Goal: Task Accomplishment & Management: Use online tool/utility

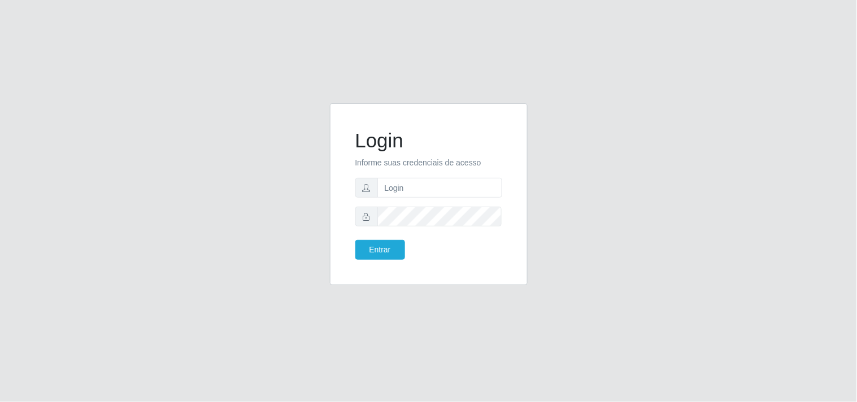
click at [434, 176] on form "Login Informe suas credenciais de acesso Entrar" at bounding box center [428, 194] width 147 height 131
click at [428, 183] on input "text" at bounding box center [439, 188] width 125 height 20
type input "biatriz@comprebem"
click at [355, 240] on button "Entrar" at bounding box center [380, 250] width 50 height 20
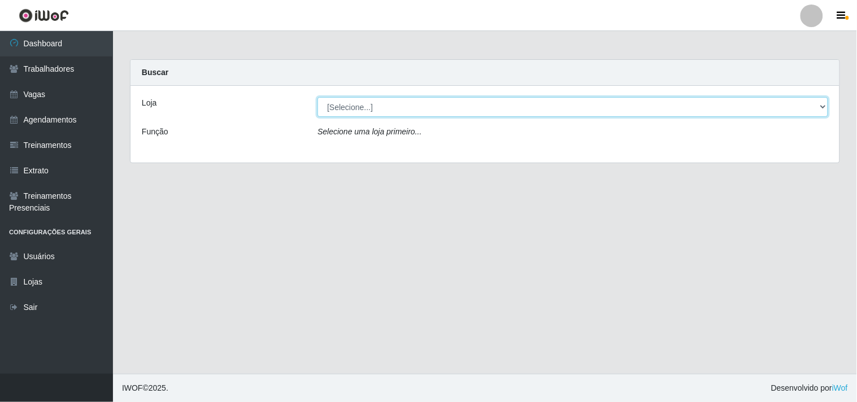
click at [401, 114] on select "[Selecione...] Supermercado Compre Bem - Itabaiana" at bounding box center [573, 107] width 511 height 20
select select "264"
click at [318, 97] on select "[Selecione...] Supermercado Compre Bem - Itabaiana" at bounding box center [573, 107] width 511 height 20
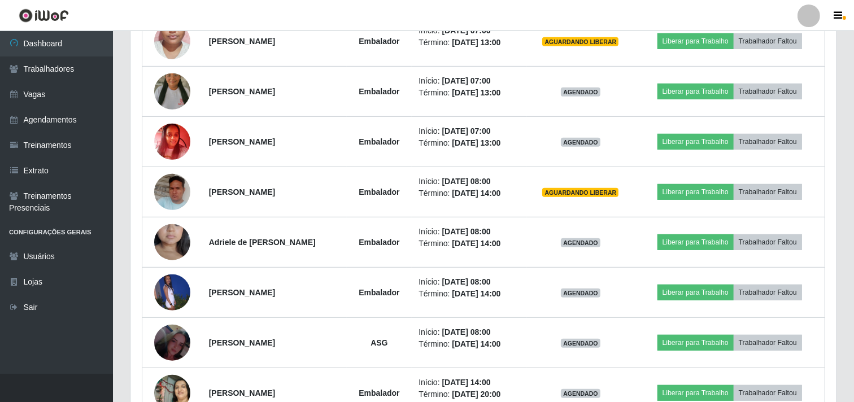
scroll to position [450, 0]
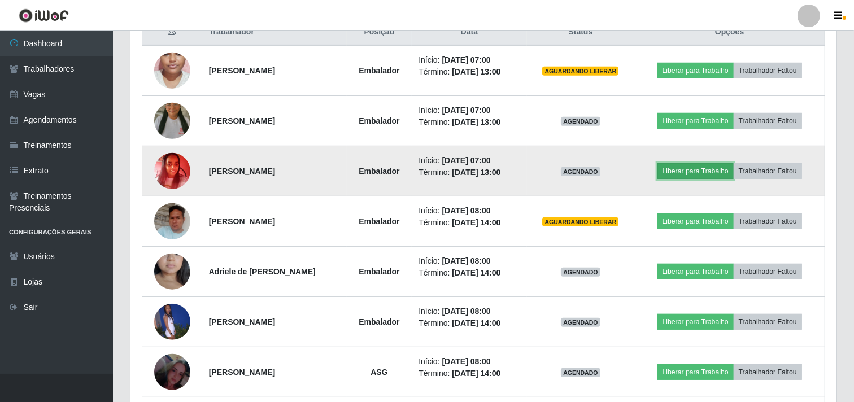
click at [727, 170] on button "Liberar para Trabalho" at bounding box center [696, 171] width 76 height 16
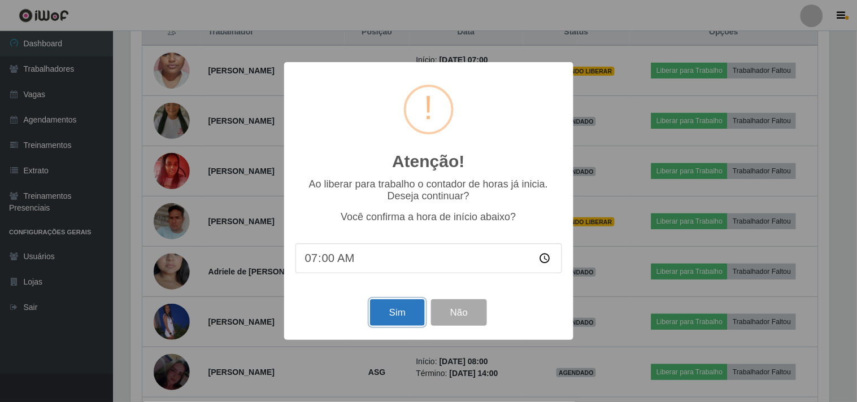
click at [399, 325] on button "Sim" at bounding box center [397, 312] width 55 height 27
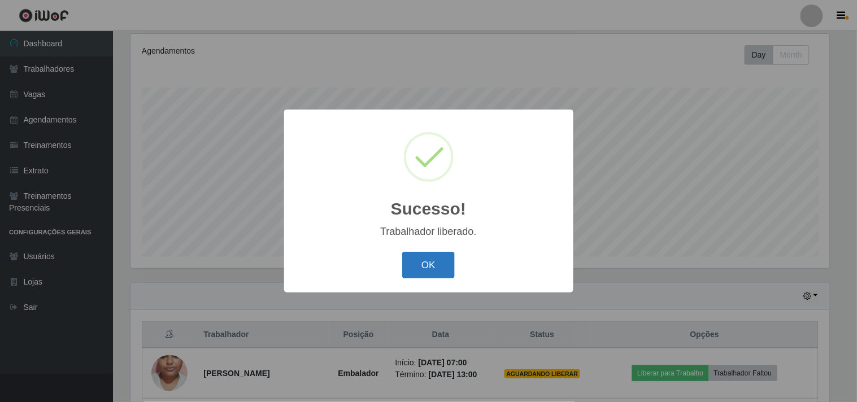
click at [436, 270] on button "OK" at bounding box center [428, 265] width 53 height 27
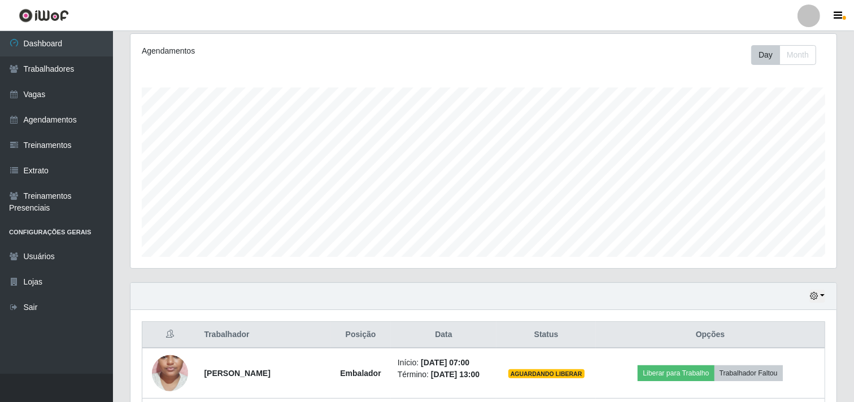
scroll to position [398, 0]
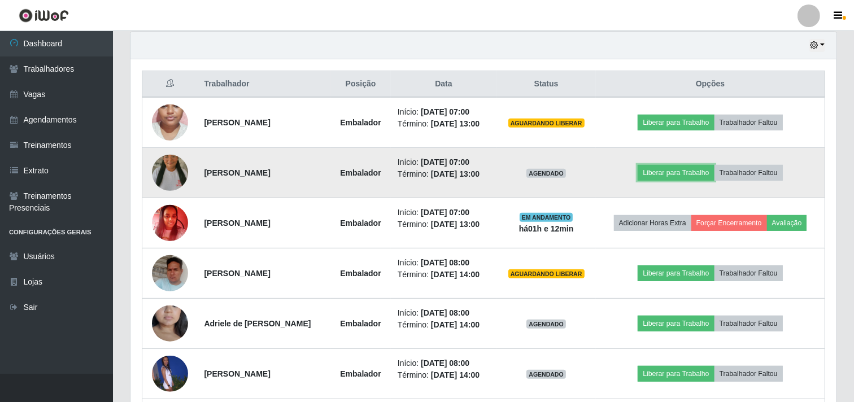
click at [690, 176] on td "Liberar para Trabalho Trabalhador Faltou" at bounding box center [710, 173] width 229 height 50
click at [651, 181] on td "Liberar para Trabalho Trabalhador Faltou" at bounding box center [710, 173] width 229 height 50
click at [666, 181] on button "Liberar para Trabalho" at bounding box center [676, 173] width 76 height 16
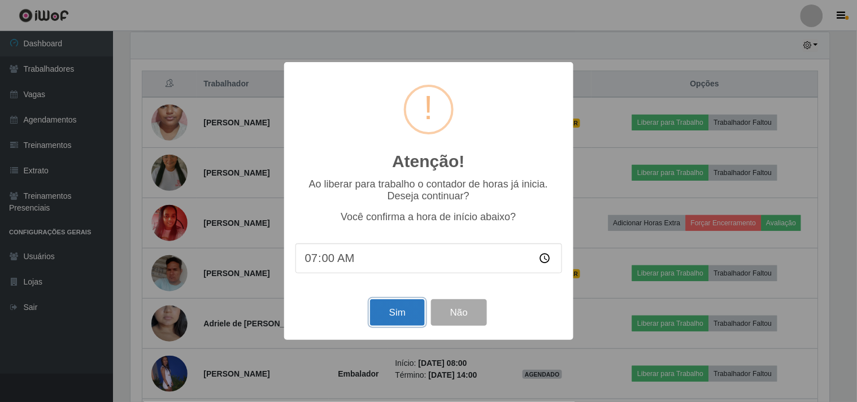
click at [394, 317] on button "Sim" at bounding box center [397, 312] width 55 height 27
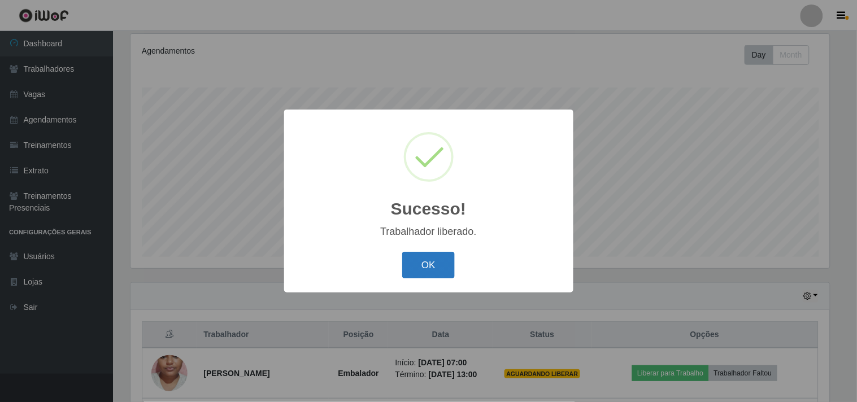
click at [414, 263] on button "OK" at bounding box center [428, 265] width 53 height 27
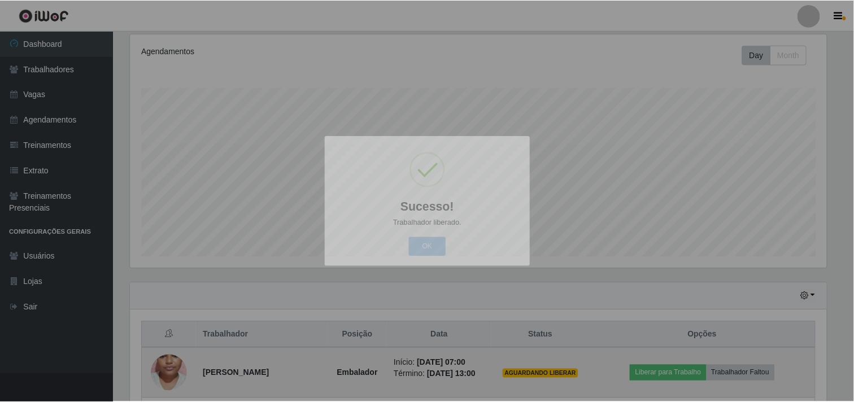
scroll to position [234, 706]
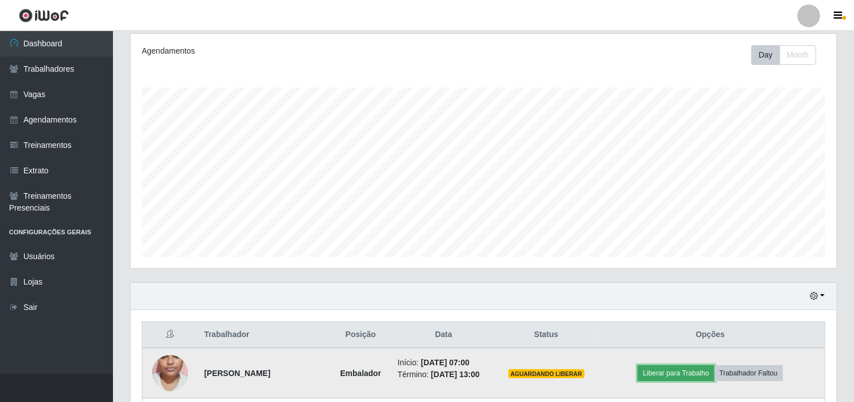
click at [674, 374] on button "Liberar para Trabalho" at bounding box center [676, 374] width 76 height 16
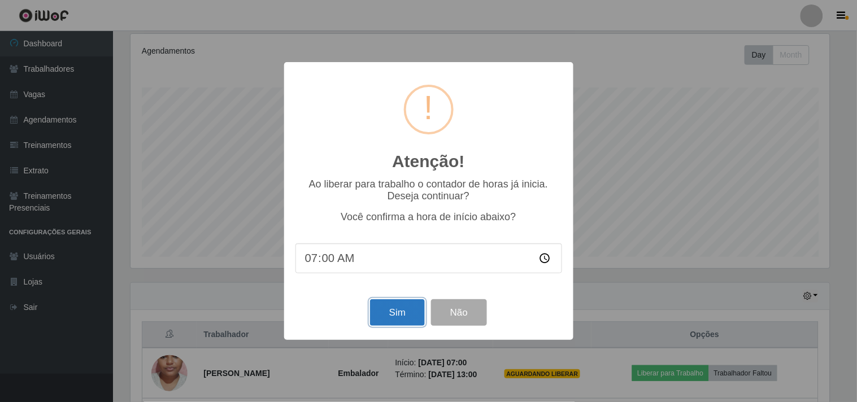
click at [393, 318] on button "Sim" at bounding box center [397, 312] width 55 height 27
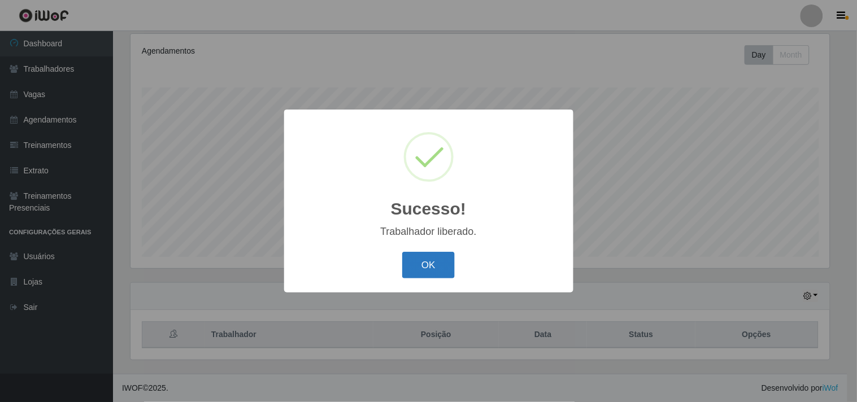
click at [430, 257] on button "OK" at bounding box center [428, 265] width 53 height 27
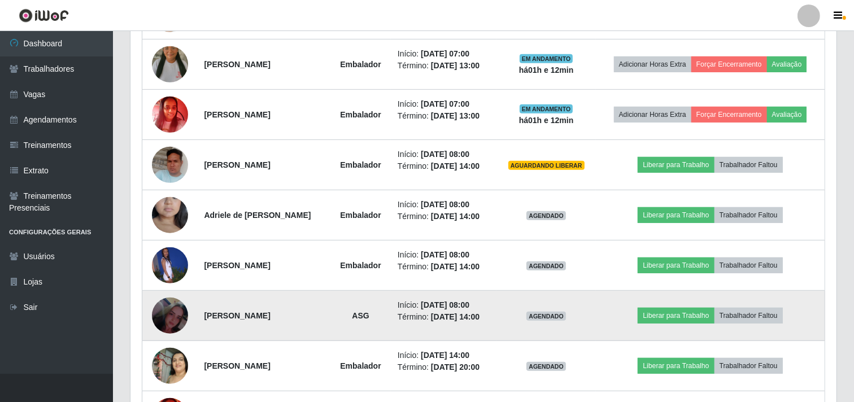
scroll to position [518, 0]
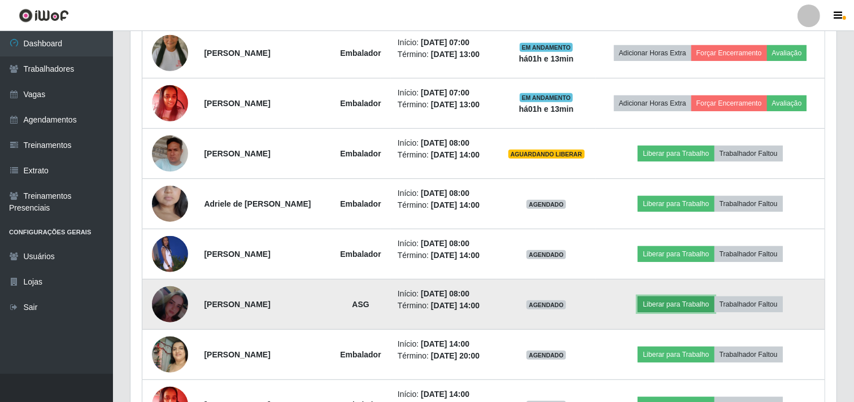
click at [687, 312] on button "Liberar para Trabalho" at bounding box center [676, 305] width 76 height 16
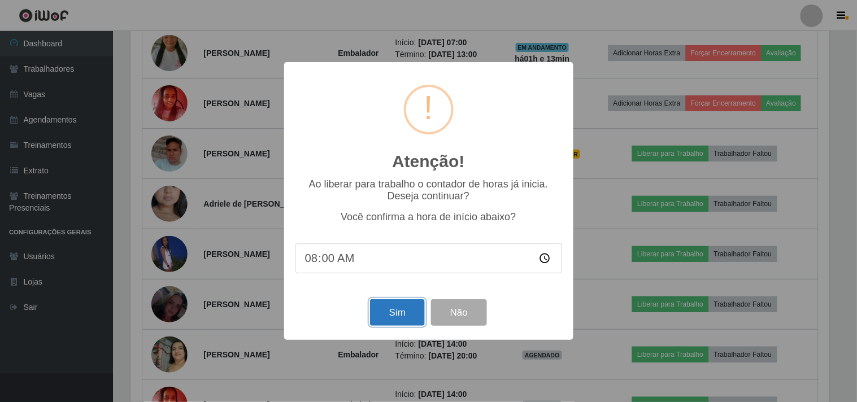
click at [380, 315] on button "Sim" at bounding box center [397, 312] width 55 height 27
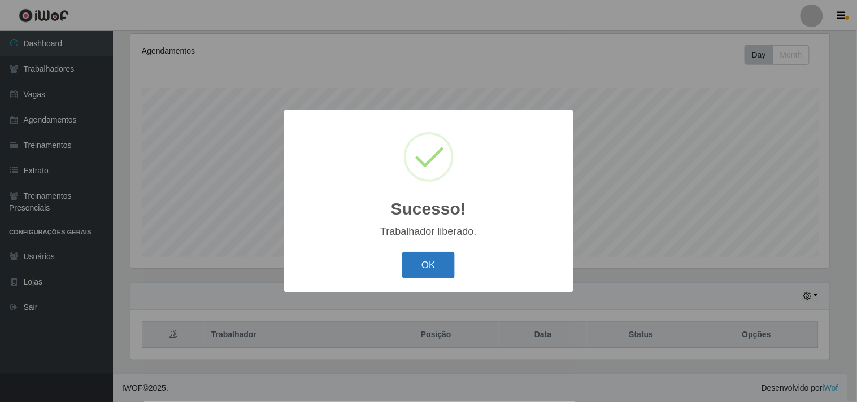
click at [436, 266] on button "OK" at bounding box center [428, 265] width 53 height 27
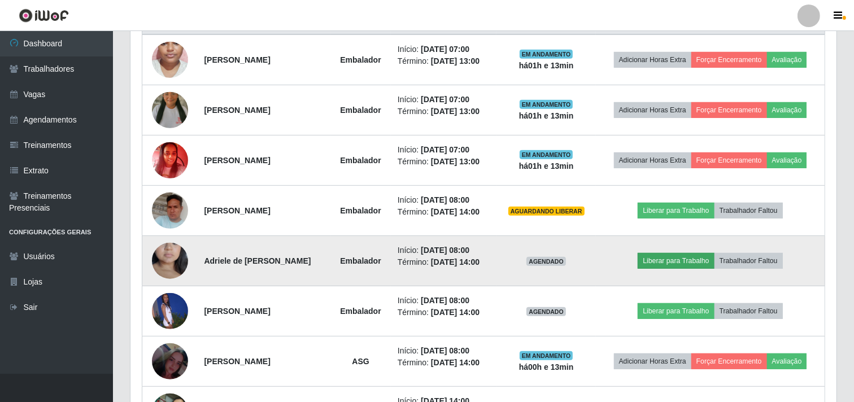
scroll to position [0, 0]
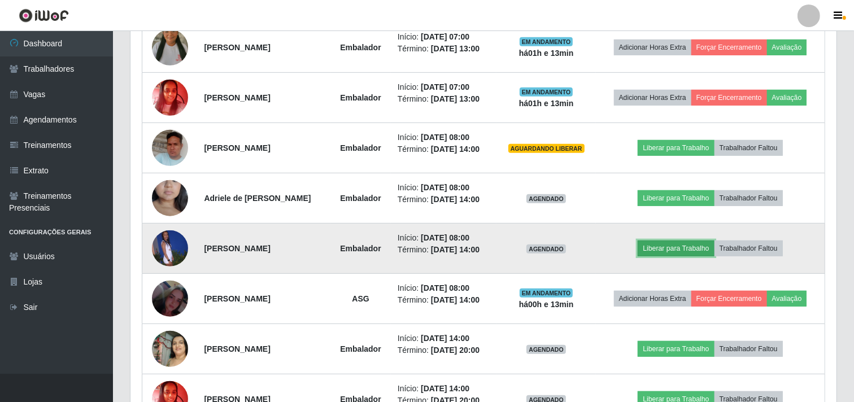
click at [689, 257] on button "Liberar para Trabalho" at bounding box center [676, 249] width 76 height 16
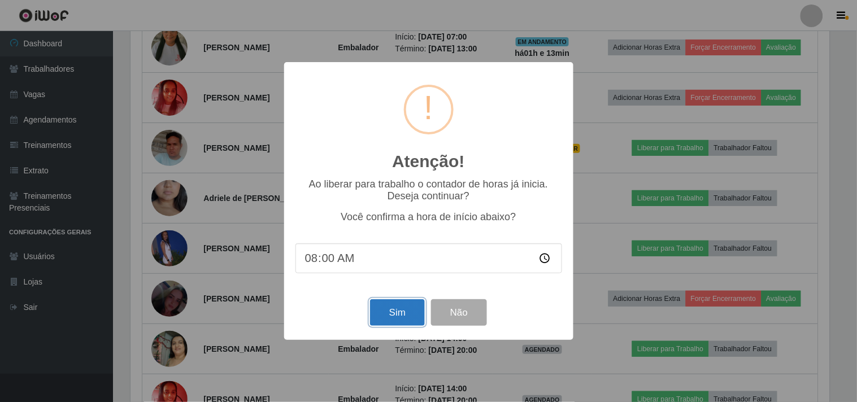
click at [389, 307] on button "Sim" at bounding box center [397, 312] width 55 height 27
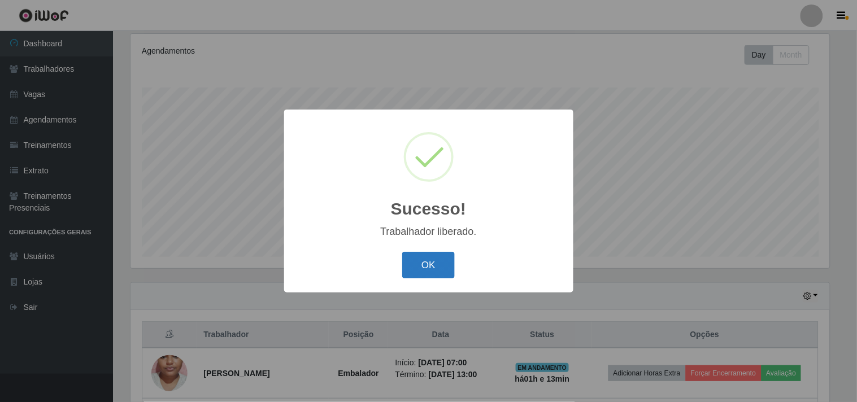
click at [410, 273] on button "OK" at bounding box center [428, 265] width 53 height 27
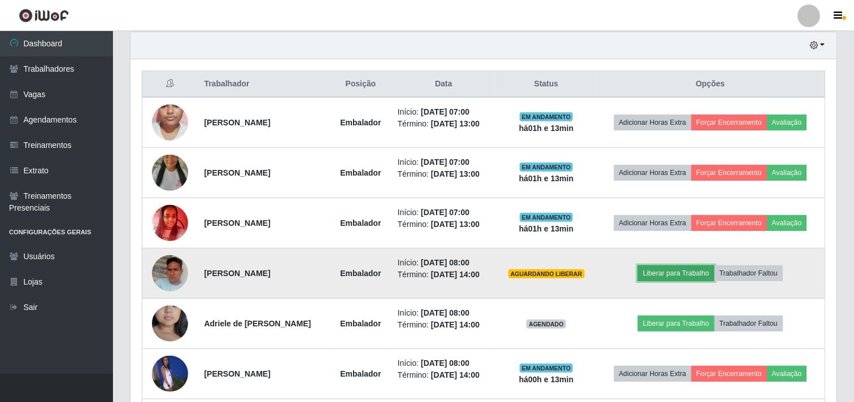
click at [679, 281] on button "Liberar para Trabalho" at bounding box center [676, 274] width 76 height 16
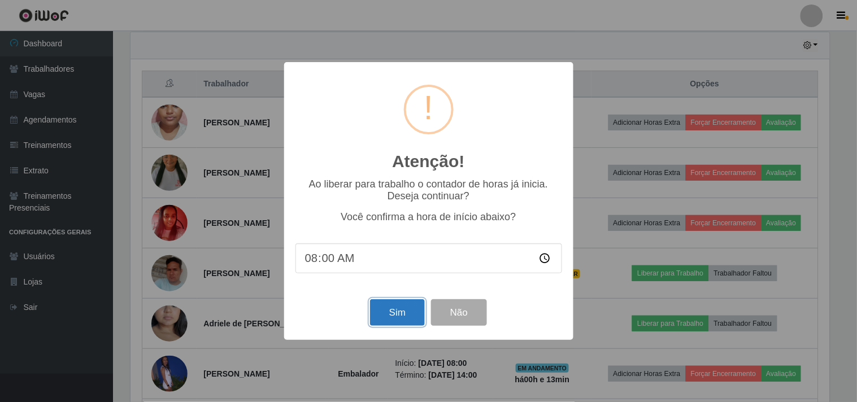
click at [389, 306] on button "Sim" at bounding box center [397, 312] width 55 height 27
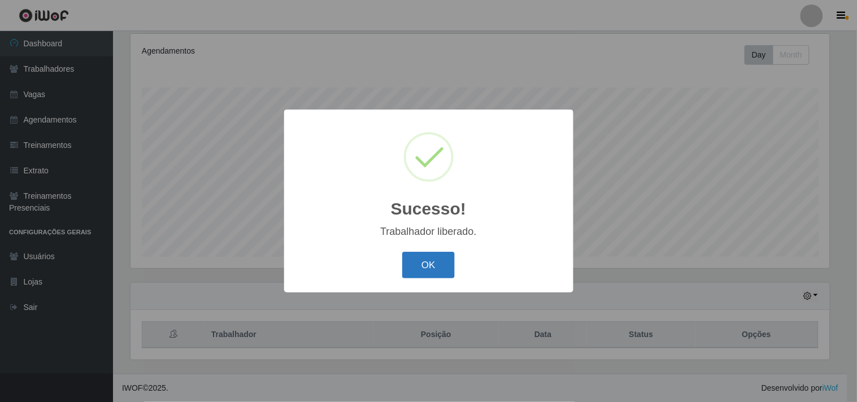
click at [427, 262] on button "OK" at bounding box center [428, 265] width 53 height 27
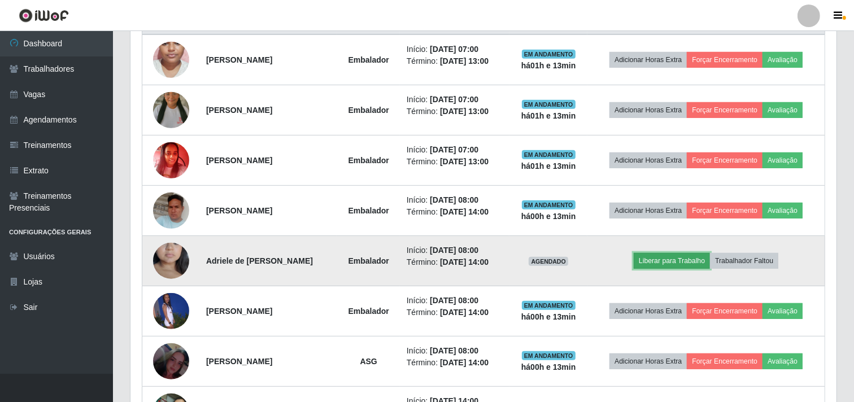
click at [678, 260] on button "Liberar para Trabalho" at bounding box center [672, 261] width 76 height 16
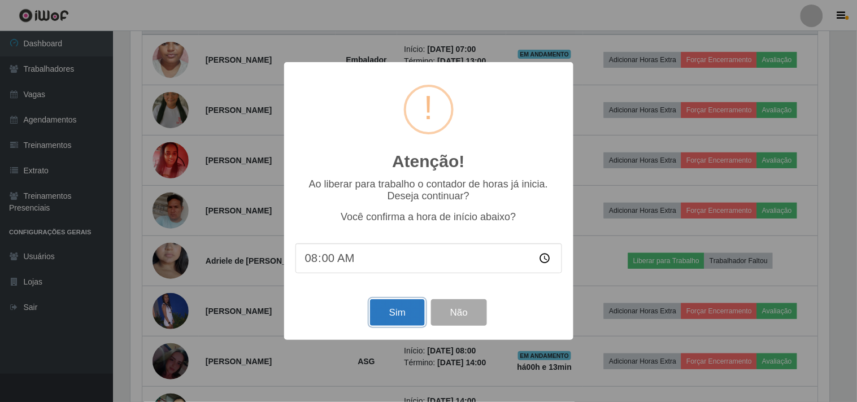
click at [397, 313] on button "Sim" at bounding box center [397, 312] width 55 height 27
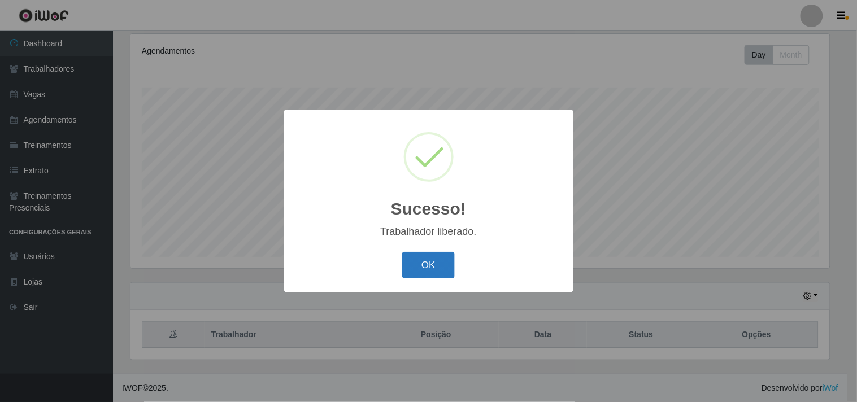
click at [448, 256] on button "OK" at bounding box center [428, 265] width 53 height 27
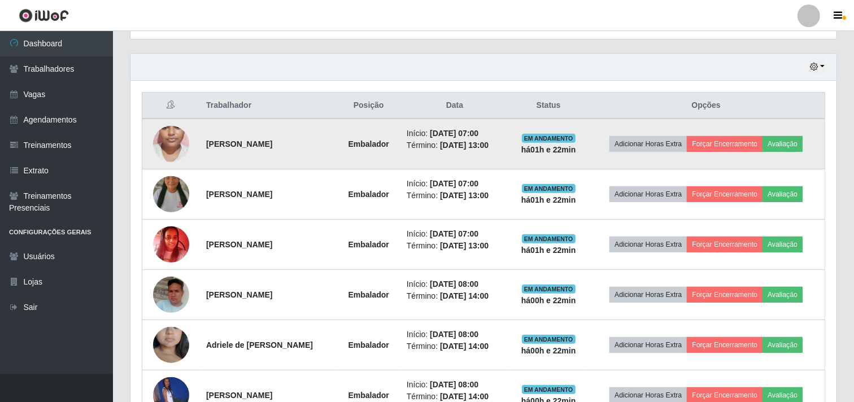
scroll to position [600, 0]
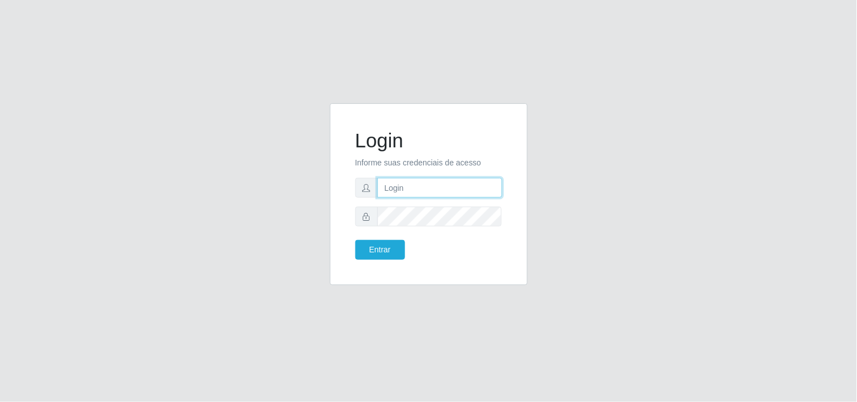
click at [421, 190] on input "text" at bounding box center [439, 188] width 125 height 20
type input "biatriz@comprebem"
click at [355, 240] on button "Entrar" at bounding box center [380, 250] width 50 height 20
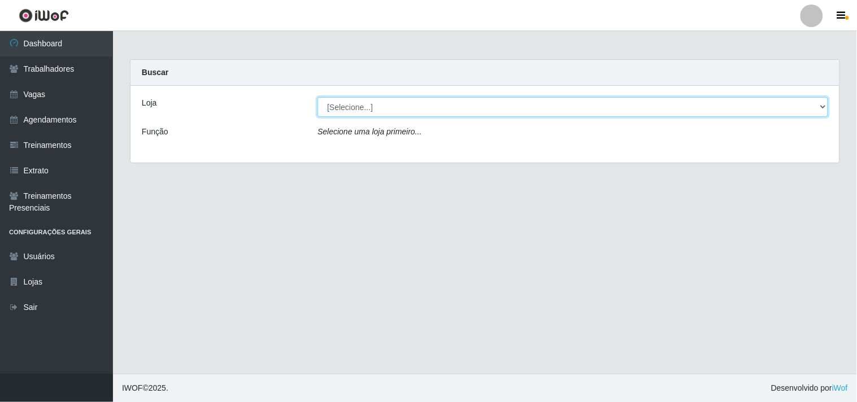
drag, startPoint x: 398, startPoint y: 106, endPoint x: 394, endPoint y: 115, distance: 10.6
click at [397, 108] on select "[Selecione...] Supermercado Compre Bem - Itabaiana" at bounding box center [573, 107] width 511 height 20
select select "264"
click at [318, 97] on select "[Selecione...] Supermercado Compre Bem - Itabaiana" at bounding box center [573, 107] width 511 height 20
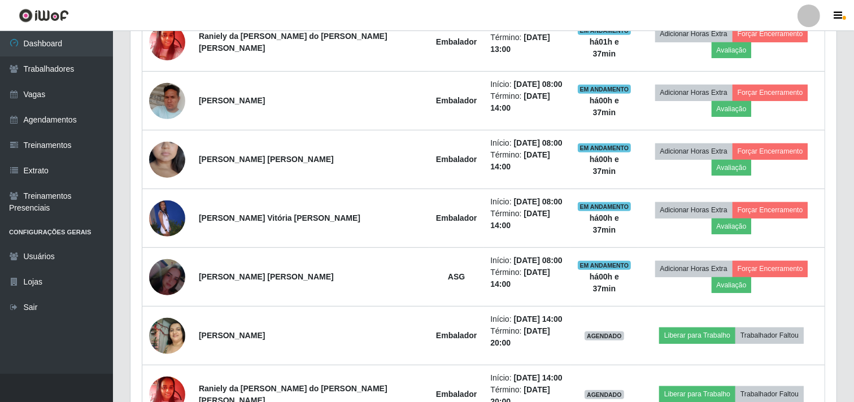
scroll to position [411, 0]
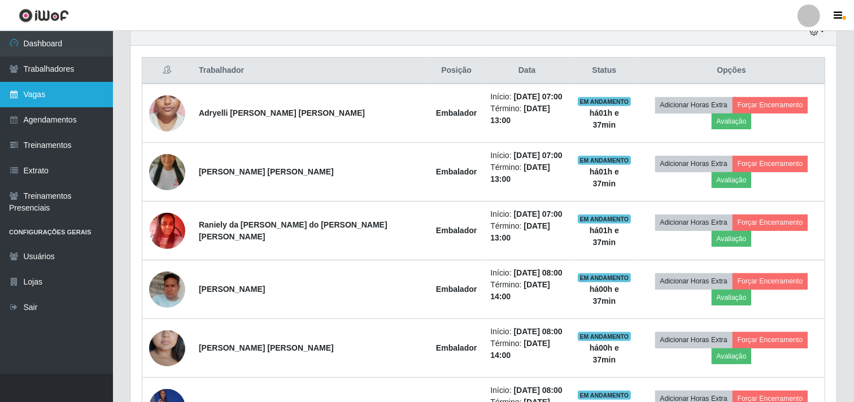
click at [26, 97] on link "Vagas" at bounding box center [56, 94] width 113 height 25
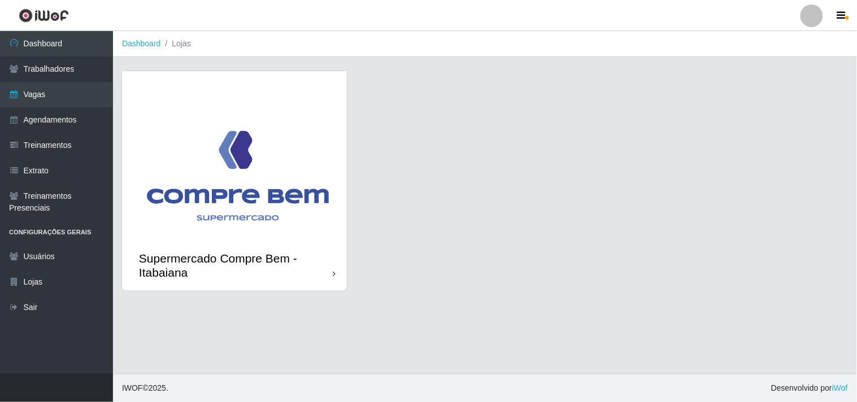
click at [300, 108] on img at bounding box center [234, 155] width 225 height 169
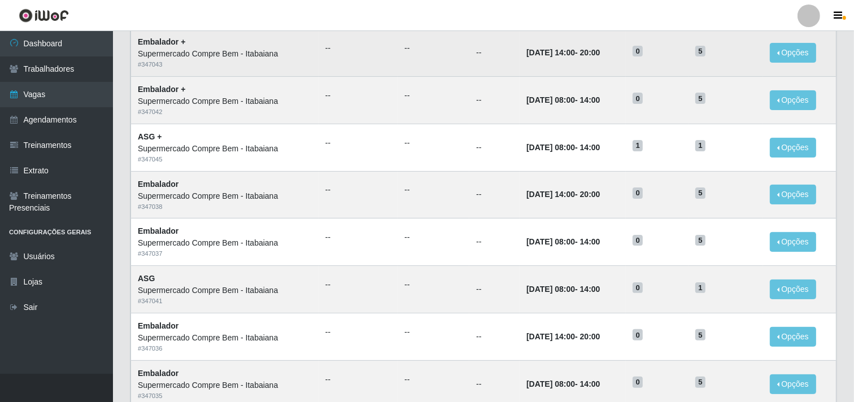
scroll to position [555, 0]
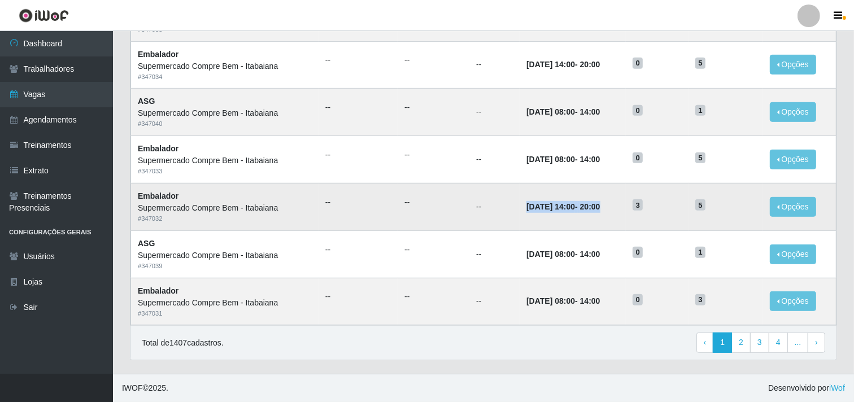
drag, startPoint x: 510, startPoint y: 206, endPoint x: 618, endPoint y: 196, distance: 108.4
click at [618, 196] on td "30/09/2025, 14:00 - 20:00" at bounding box center [573, 206] width 106 height 47
click at [742, 346] on link "2" at bounding box center [741, 343] width 19 height 20
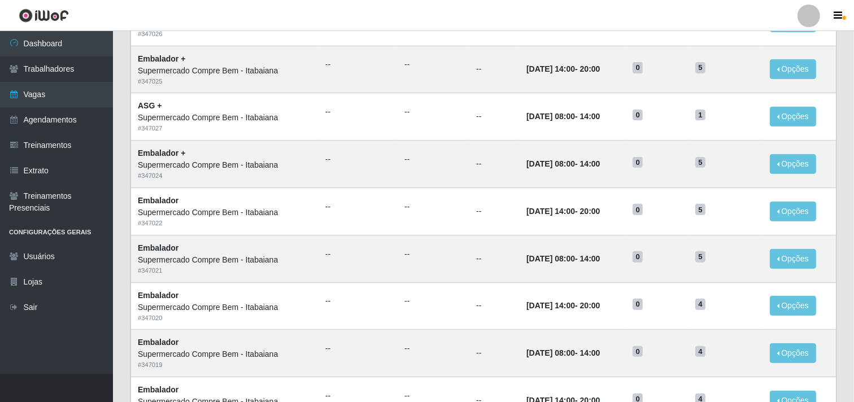
scroll to position [555, 0]
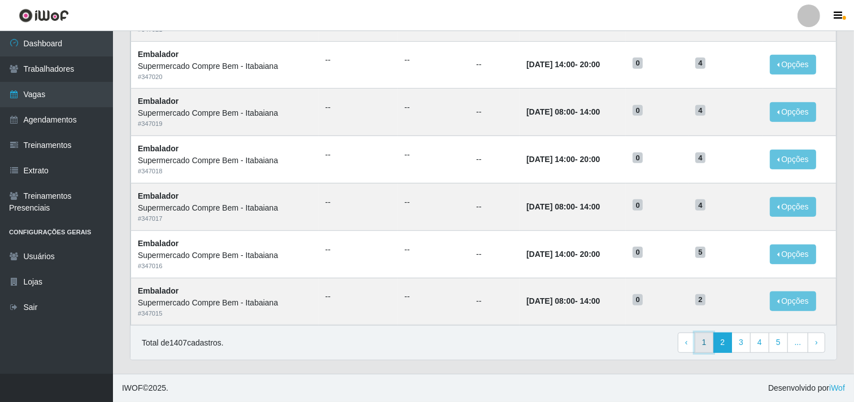
click at [707, 345] on link "1" at bounding box center [704, 343] width 19 height 20
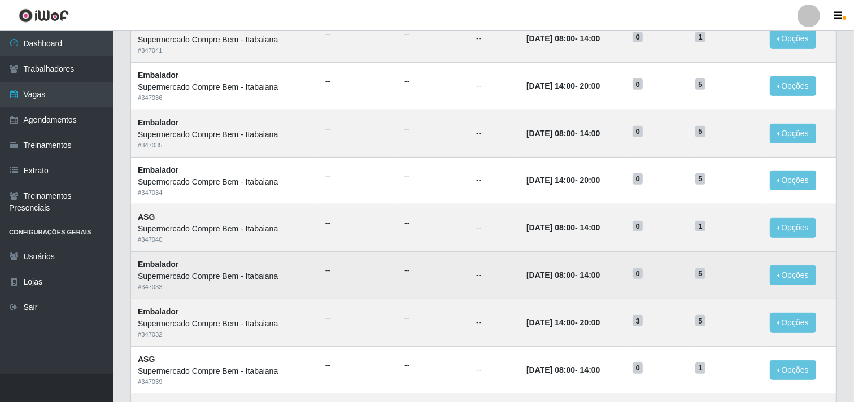
scroll to position [555, 0]
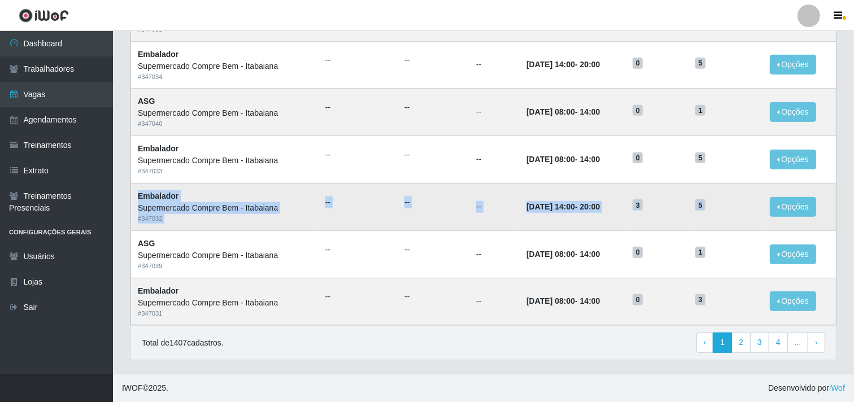
drag, startPoint x: 716, startPoint y: 203, endPoint x: 133, endPoint y: 188, distance: 583.9
click at [133, 188] on tr "Embalador Supermercado Compre Bem - Itabaiana # 347032 -- -- -- 30/09/2025, 14:…" at bounding box center [484, 206] width 706 height 47
click at [583, 205] on strong "30/09/2025, 14:00 - 20:00" at bounding box center [563, 206] width 73 height 9
drag, startPoint x: 138, startPoint y: 196, endPoint x: 708, endPoint y: 199, distance: 570.1
click at [708, 199] on tr "Embalador Supermercado Compre Bem - Itabaiana # 347032 -- -- -- 30/09/2025, 14:…" at bounding box center [484, 206] width 706 height 47
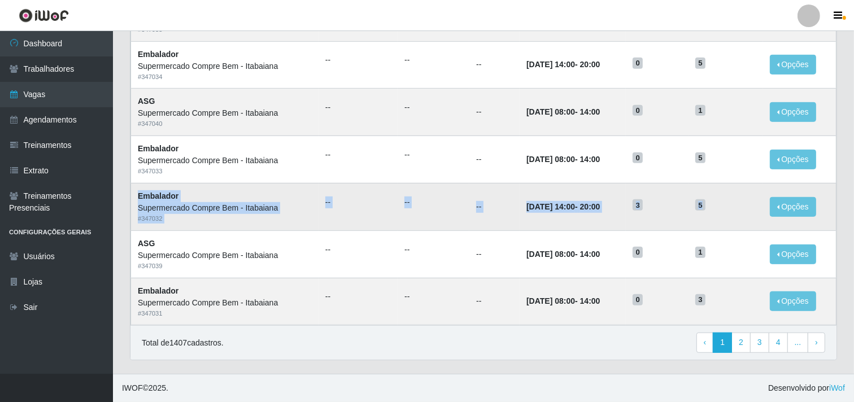
click at [572, 205] on time "[DATE] 14:00" at bounding box center [551, 206] width 49 height 9
drag, startPoint x: 511, startPoint y: 201, endPoint x: 629, endPoint y: 216, distance: 118.5
click at [626, 216] on td "30/09/2025, 14:00 - 20:00" at bounding box center [573, 206] width 106 height 47
click at [567, 210] on time "[DATE] 14:00" at bounding box center [551, 206] width 49 height 9
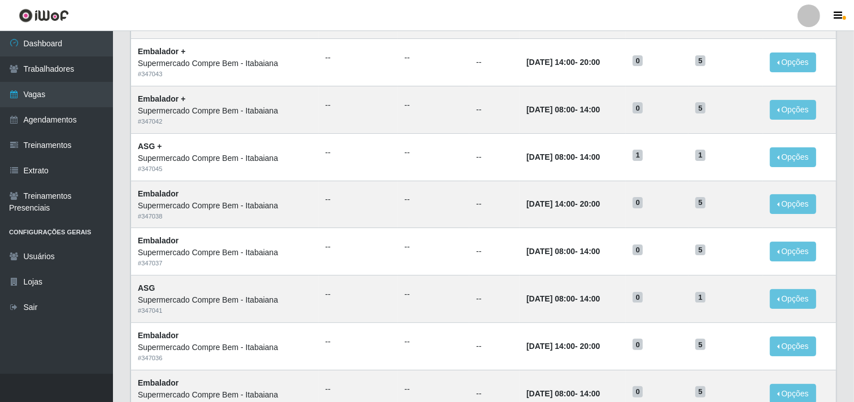
scroll to position [0, 0]
